Goal: Task Accomplishment & Management: Use online tool/utility

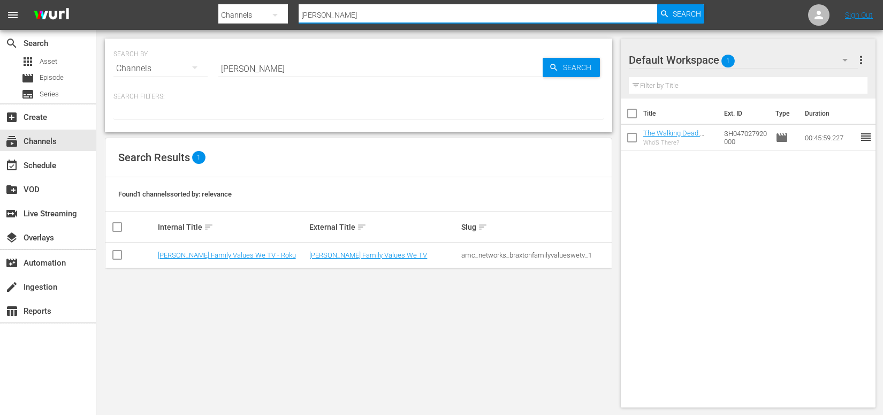
drag, startPoint x: 334, startPoint y: 15, endPoint x: 255, endPoint y: 12, distance: 79.2
click at [255, 12] on div "Search By Channels Search ID, Title, Description, Keywords, or Category [PERSON…" at bounding box center [461, 15] width 486 height 26
type input "roku"
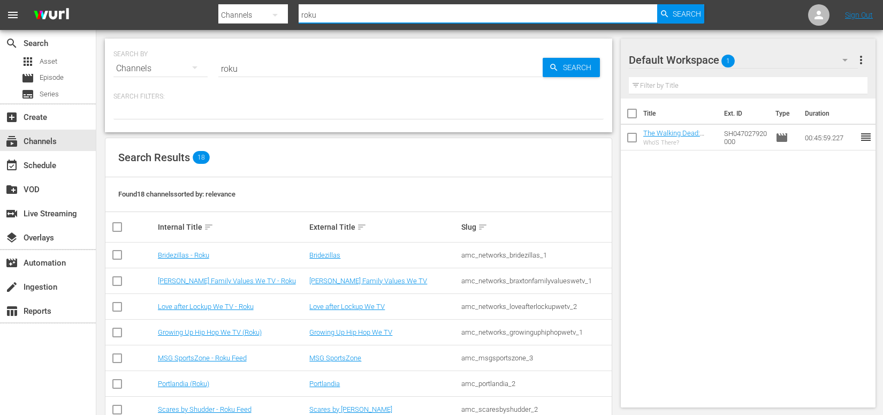
drag, startPoint x: 303, startPoint y: 14, endPoint x: 247, endPoint y: 6, distance: 56.2
click at [247, 6] on div "Search By Channels Search ID, Title, Description, Keywords, or Category roku Se…" at bounding box center [461, 15] width 486 height 26
type input "ms"
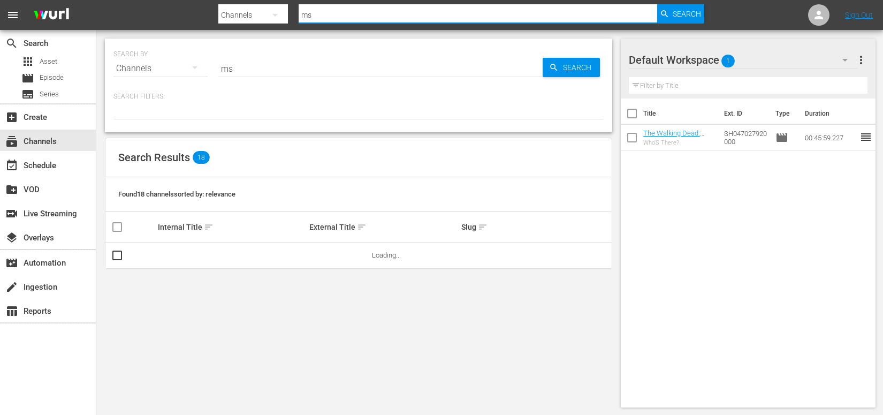
type input "msg"
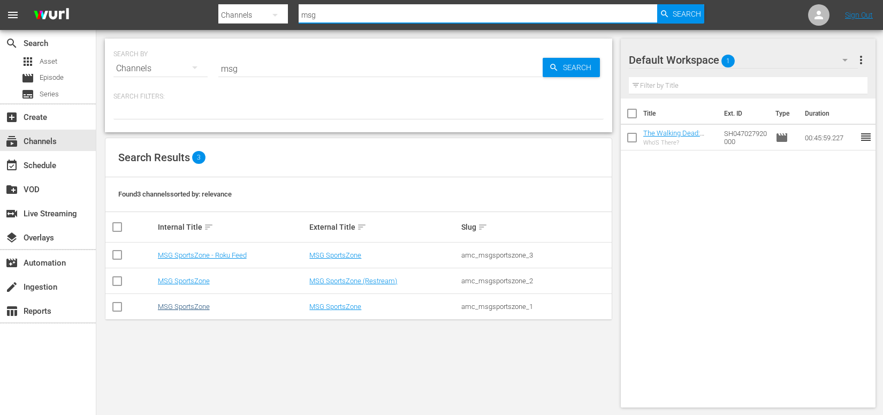
type input "msg"
click at [189, 307] on link "MSG SportsZone" at bounding box center [184, 306] width 52 height 8
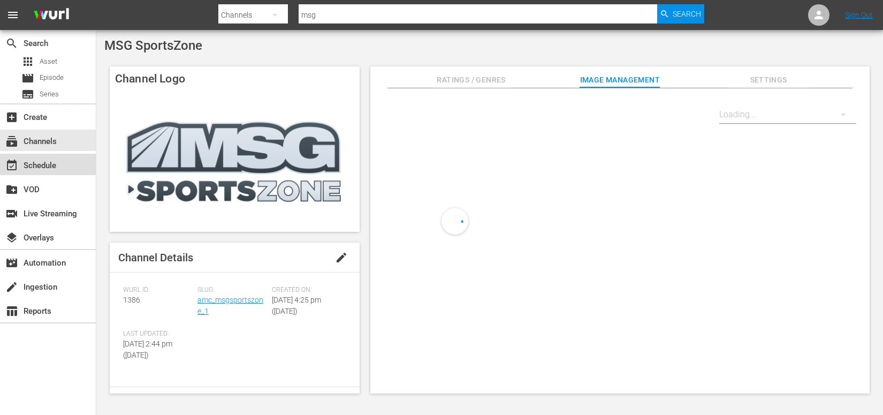
click at [39, 167] on div "event_available Schedule" at bounding box center [30, 164] width 60 height 10
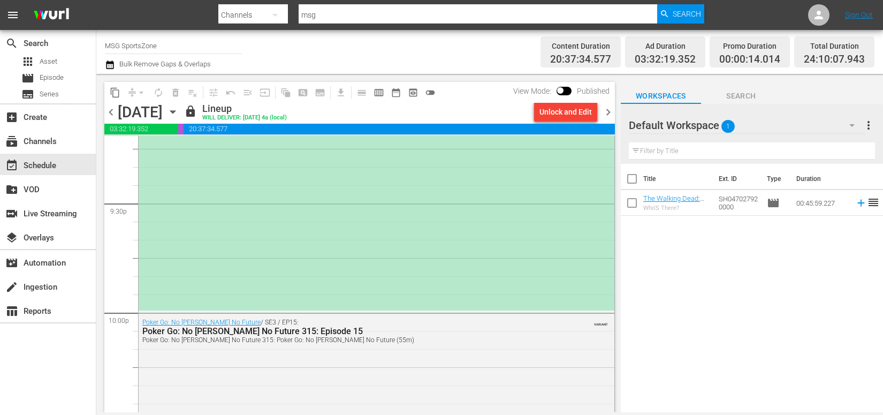
scroll to position [4635, 0]
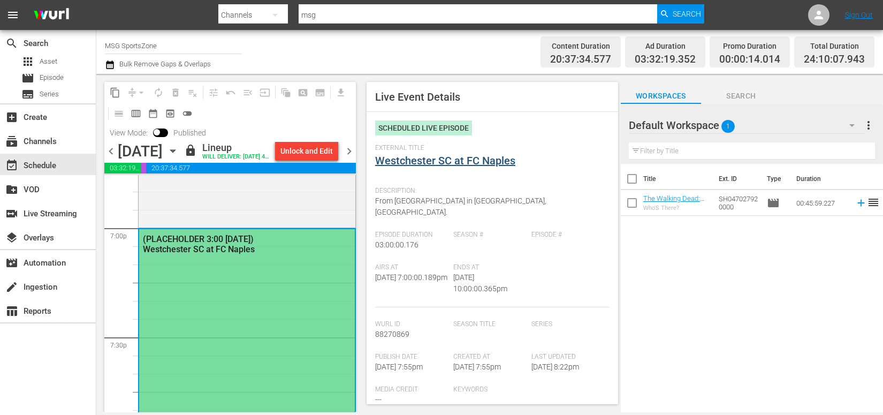
scroll to position [4096, 0]
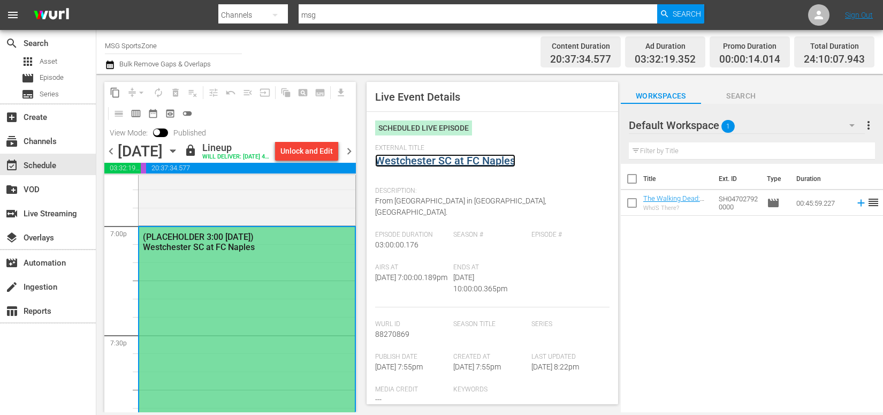
click at [445, 160] on link "Westchester SC at FC Naples" at bounding box center [445, 160] width 140 height 13
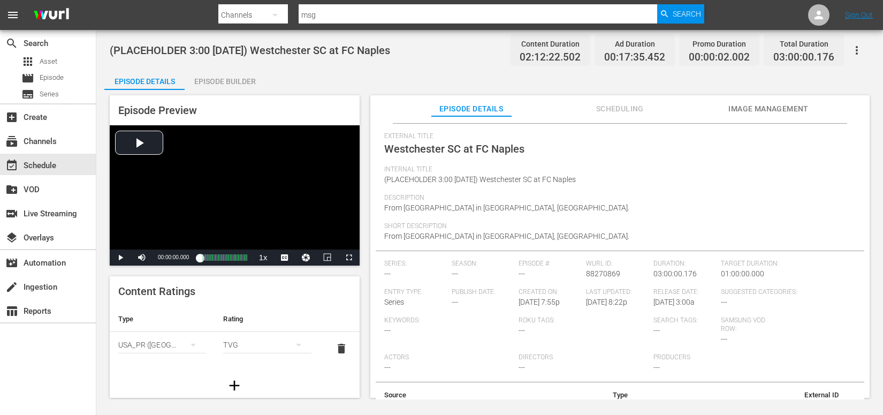
scroll to position [61, 0]
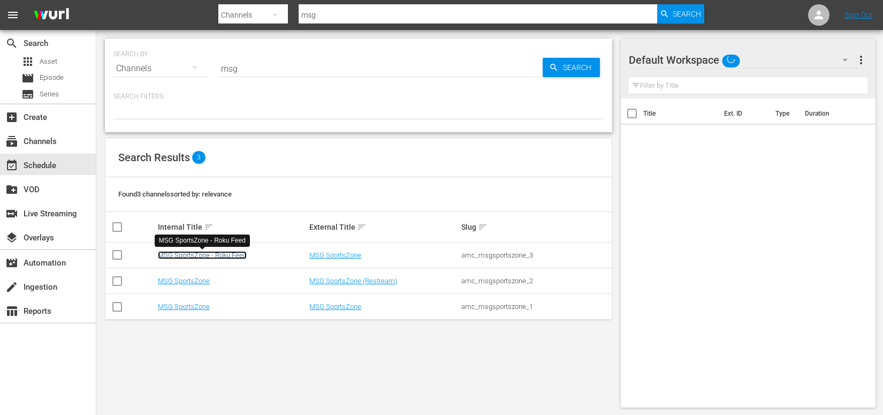
click at [225, 257] on link "MSG SportsZone - Roku Feed" at bounding box center [202, 255] width 89 height 8
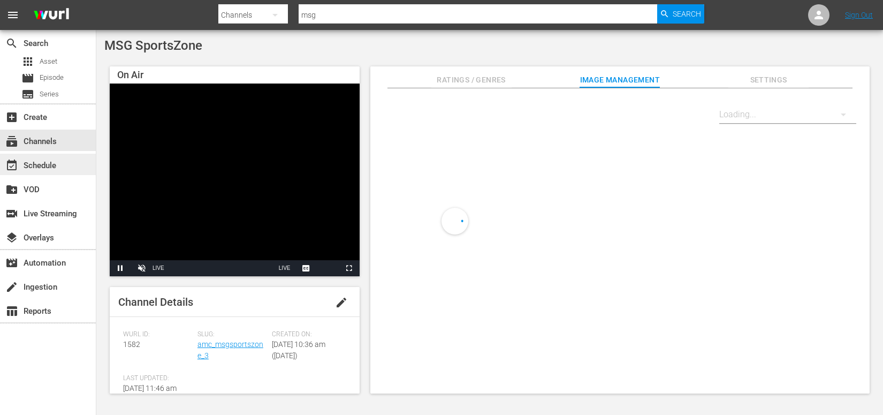
click at [37, 164] on div "event_available Schedule" at bounding box center [30, 164] width 60 height 10
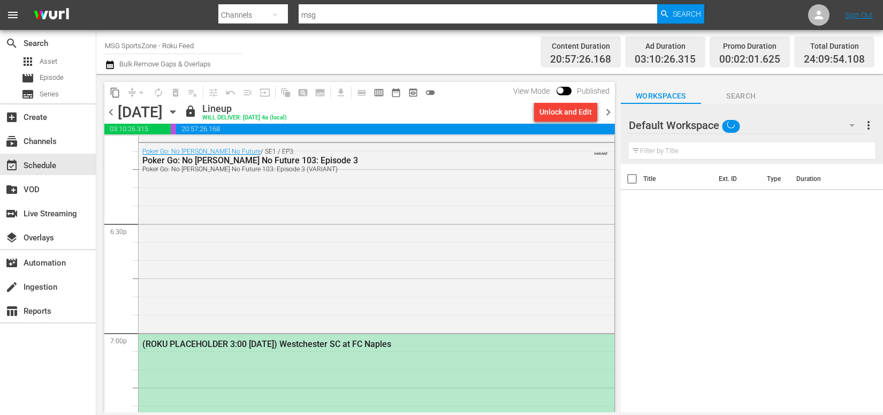
scroll to position [4212, 0]
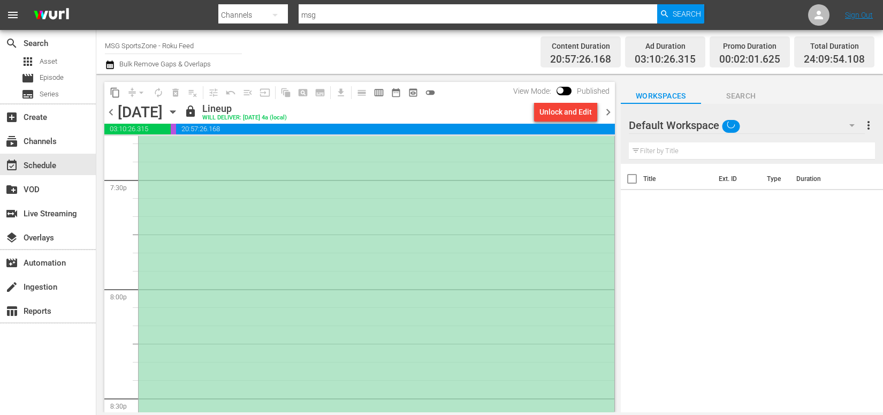
click at [216, 177] on div "(ROKU PLACEHOLDER 3:00 [DATE]) Westchester SC at FC Naples" at bounding box center [377, 398] width 476 height 652
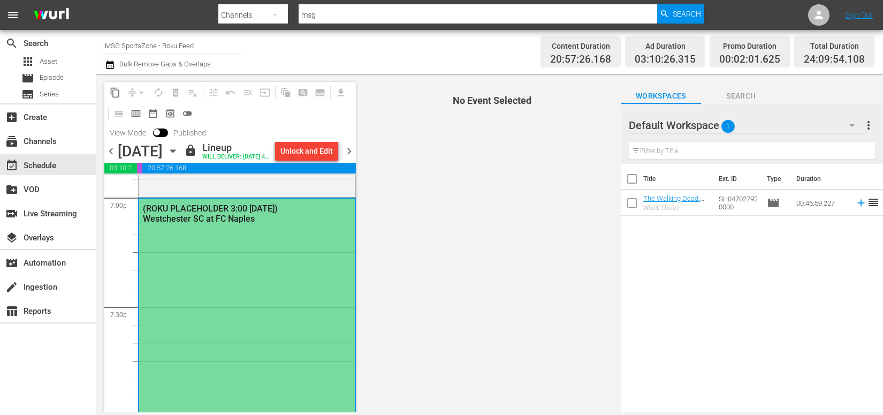
scroll to position [4081, 0]
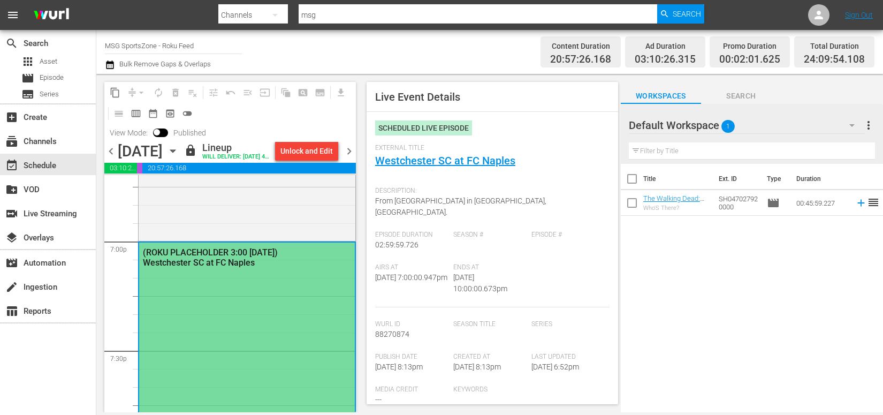
click at [216, 267] on div "(ROKU PLACEHOLDER 3:00 [DATE]) Westchester SC at FC Naples" at bounding box center [221, 257] width 157 height 20
click at [451, 162] on link "Westchester SC at FC Naples" at bounding box center [445, 160] width 140 height 13
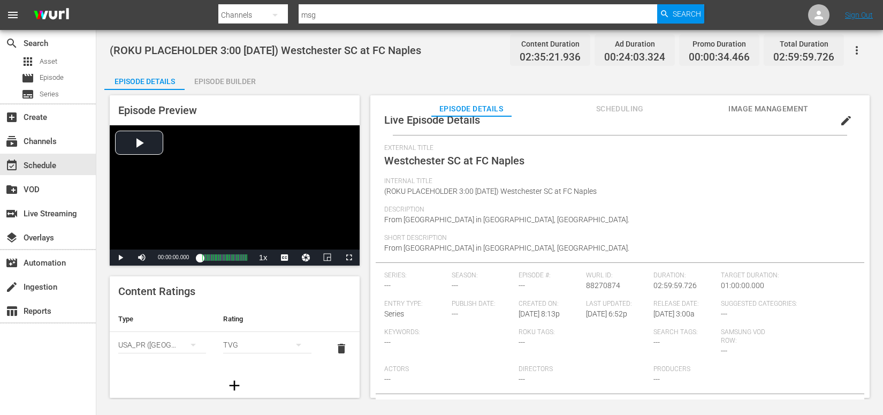
scroll to position [61, 0]
